Goal: Task Accomplishment & Management: Use online tool/utility

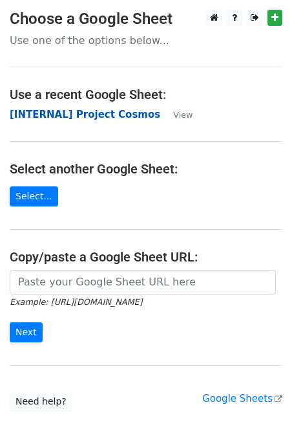
click at [135, 116] on strong "[INTERNAL] Project Cosmos" at bounding box center [85, 115] width 151 height 12
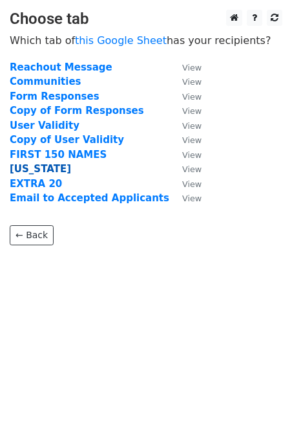
click at [43, 173] on strong "[US_STATE]" at bounding box center [40, 169] width 61 height 12
click at [41, 172] on strong "ARIZONA" at bounding box center [40, 169] width 61 height 12
click at [30, 171] on strong "[US_STATE]" at bounding box center [40, 169] width 61 height 12
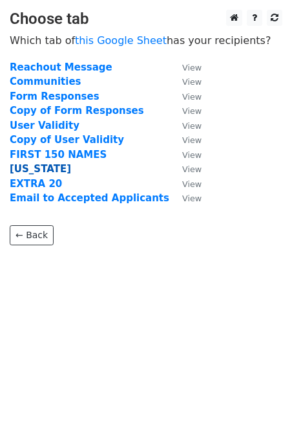
click at [30, 171] on strong "ARIZONA" at bounding box center [40, 169] width 61 height 12
click at [32, 171] on strong "ARIZONA" at bounding box center [40, 169] width 61 height 12
click at [17, 171] on strong "ARIZONA" at bounding box center [40, 169] width 61 height 12
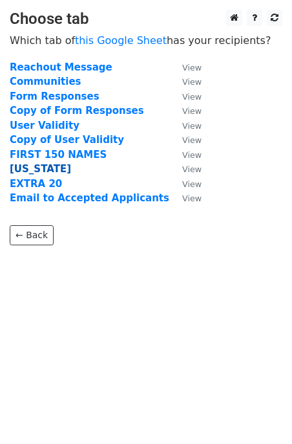
click at [17, 171] on strong "ARIZONA" at bounding box center [40, 169] width 61 height 12
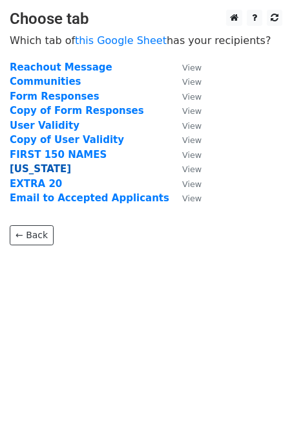
click at [17, 171] on strong "ARIZONA" at bounding box center [40, 169] width 61 height 12
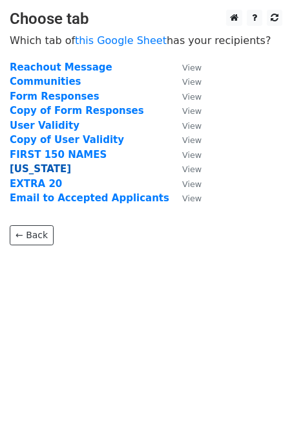
click at [17, 171] on strong "ARIZONA" at bounding box center [40, 169] width 61 height 12
click at [35, 173] on strong "ARIZONA" at bounding box center [40, 169] width 61 height 12
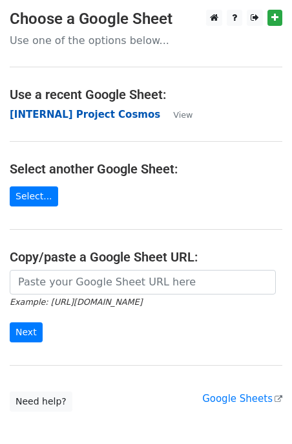
click at [131, 114] on strong "[INTERNAL] Project Cosmos" at bounding box center [85, 115] width 151 height 12
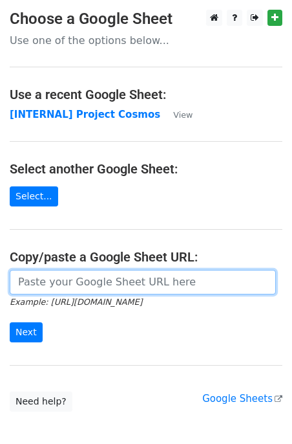
click at [80, 273] on input "url" at bounding box center [143, 282] width 266 height 25
paste input "https://docs.google.com/spreadsheets/d/1mz3aE3BxAPWgDY9iVTWrJ2v6tBkAhn2bxlPh1uc…"
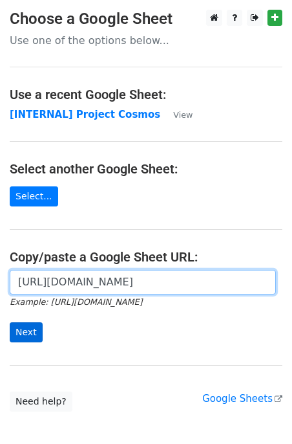
type input "https://docs.google.com/spreadsheets/d/1mz3aE3BxAPWgDY9iVTWrJ2v6tBkAhn2bxlPh1uc…"
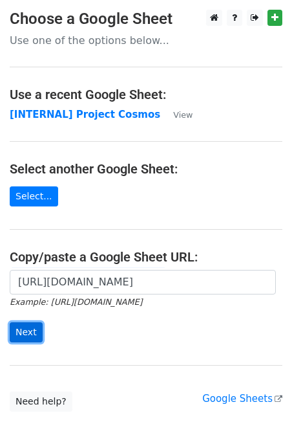
click at [32, 326] on input "Next" at bounding box center [26, 332] width 33 height 20
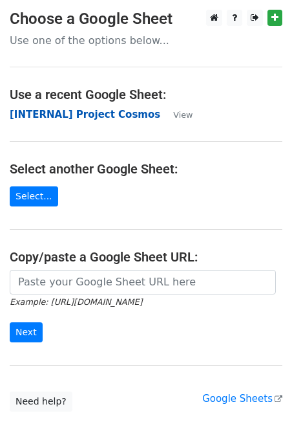
click at [101, 116] on strong "[INTERNAL] Project Cosmos" at bounding box center [85, 115] width 151 height 12
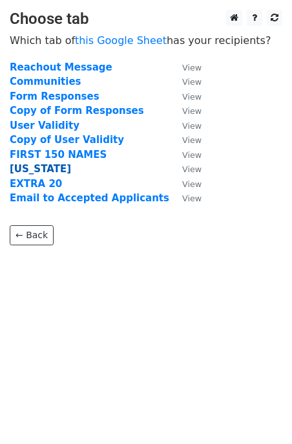
click at [40, 174] on strong "ARIZONA" at bounding box center [40, 169] width 61 height 12
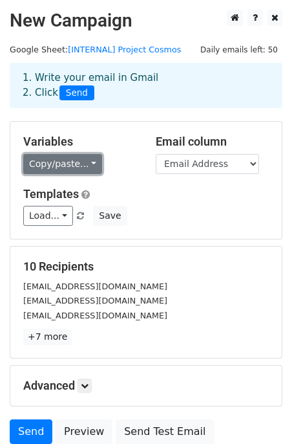
click at [89, 166] on link "Copy/paste..." at bounding box center [62, 164] width 79 height 20
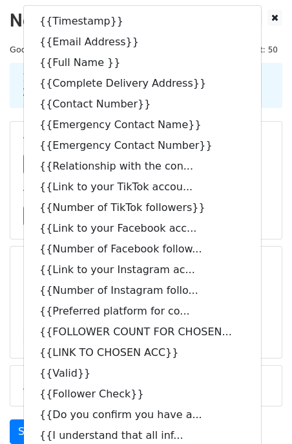
click at [264, 141] on h5 "Email column" at bounding box center [212, 141] width 113 height 14
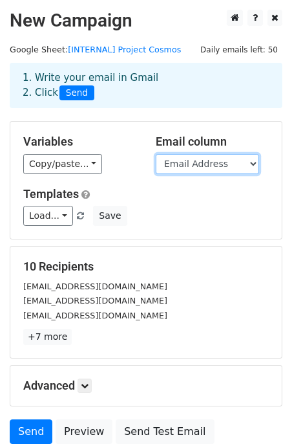
click at [223, 167] on select "Timestamp Email Address Full Name Complete Delivery Address Contact Number Emer…" at bounding box center [207, 164] width 103 height 20
click at [156, 154] on select "Timestamp Email Address Full Name Complete Delivery Address Contact Number Emer…" at bounding box center [207, 164] width 103 height 20
click at [237, 164] on select "Timestamp Email Address Full Name Complete Delivery Address Contact Number Emer…" at bounding box center [207, 164] width 103 height 20
click at [156, 154] on select "Timestamp Email Address Full Name Complete Delivery Address Contact Number Emer…" at bounding box center [207, 164] width 103 height 20
click at [178, 159] on select "Timestamp Email Address Full Name Complete Delivery Address Contact Number Emer…" at bounding box center [207, 164] width 103 height 20
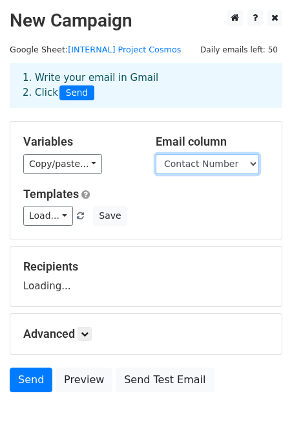
select select "Email Address"
click at [156, 154] on select "Timestamp Email Address Full Name Complete Delivery Address Contact Number Emer…" at bounding box center [207, 164] width 103 height 20
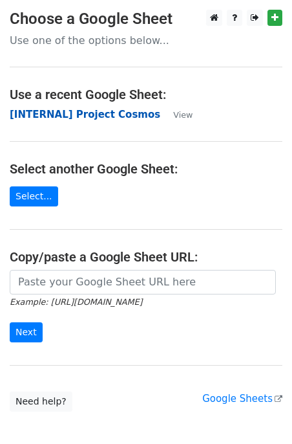
click at [116, 116] on strong "[INTERNAL] Project Cosmos" at bounding box center [85, 115] width 151 height 12
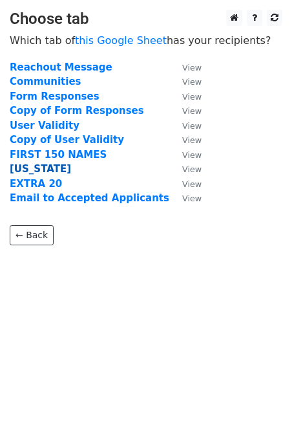
click at [40, 165] on strong "[US_STATE]" at bounding box center [40, 169] width 61 height 12
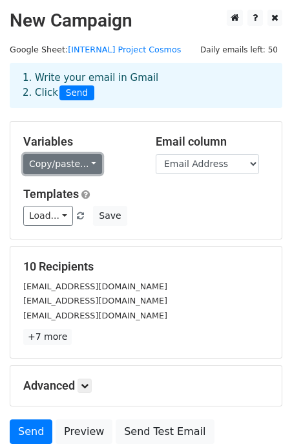
click at [68, 166] on link "Copy/paste..." at bounding box center [62, 164] width 79 height 20
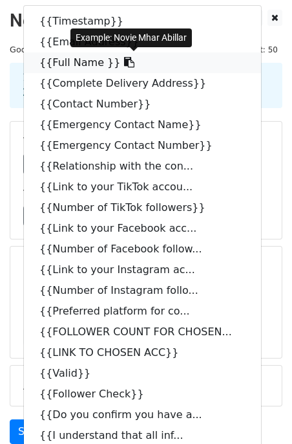
click at [61, 65] on link "{{Full Name }}" at bounding box center [142, 62] width 237 height 21
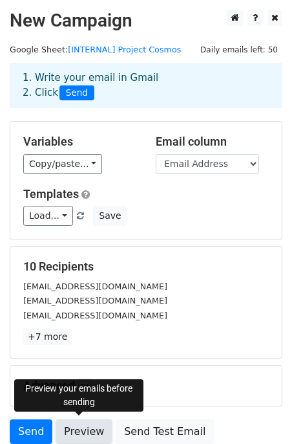
click at [65, 429] on link "Preview" at bounding box center [84, 431] width 57 height 25
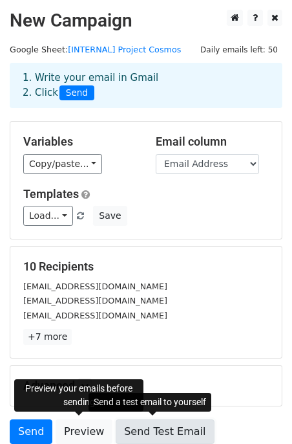
click at [178, 423] on link "Send Test Email" at bounding box center [165, 431] width 98 height 25
